Goal: Find contact information: Find contact information

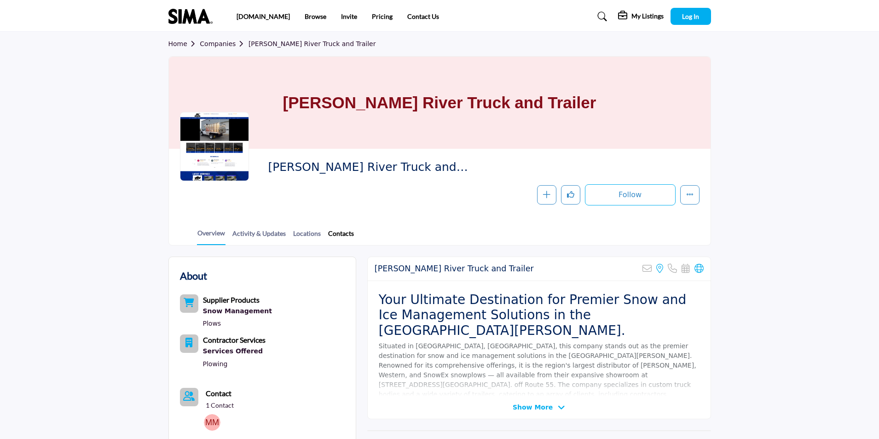
click at [344, 233] on link "Contacts" at bounding box center [341, 236] width 27 height 16
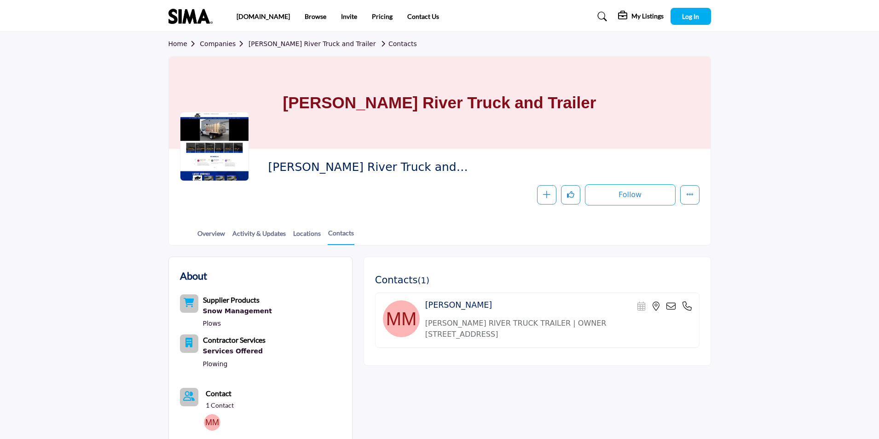
scroll to position [138, 0]
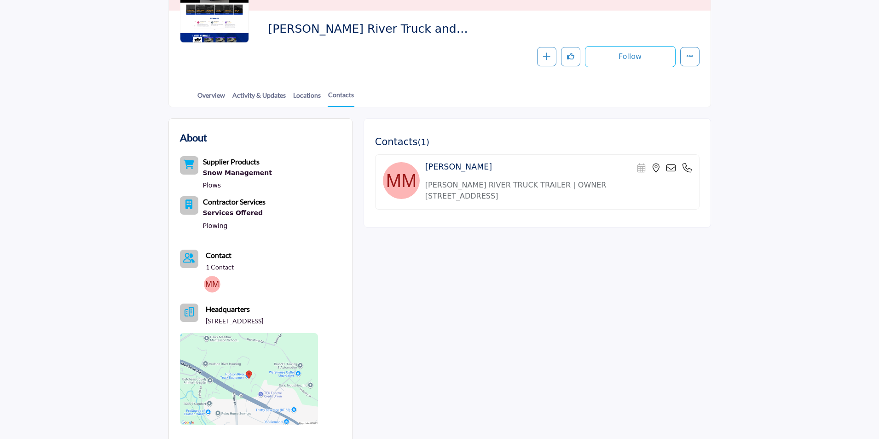
click at [672, 167] on icon at bounding box center [671, 167] width 9 height 9
